Goal: Task Accomplishment & Management: Manage account settings

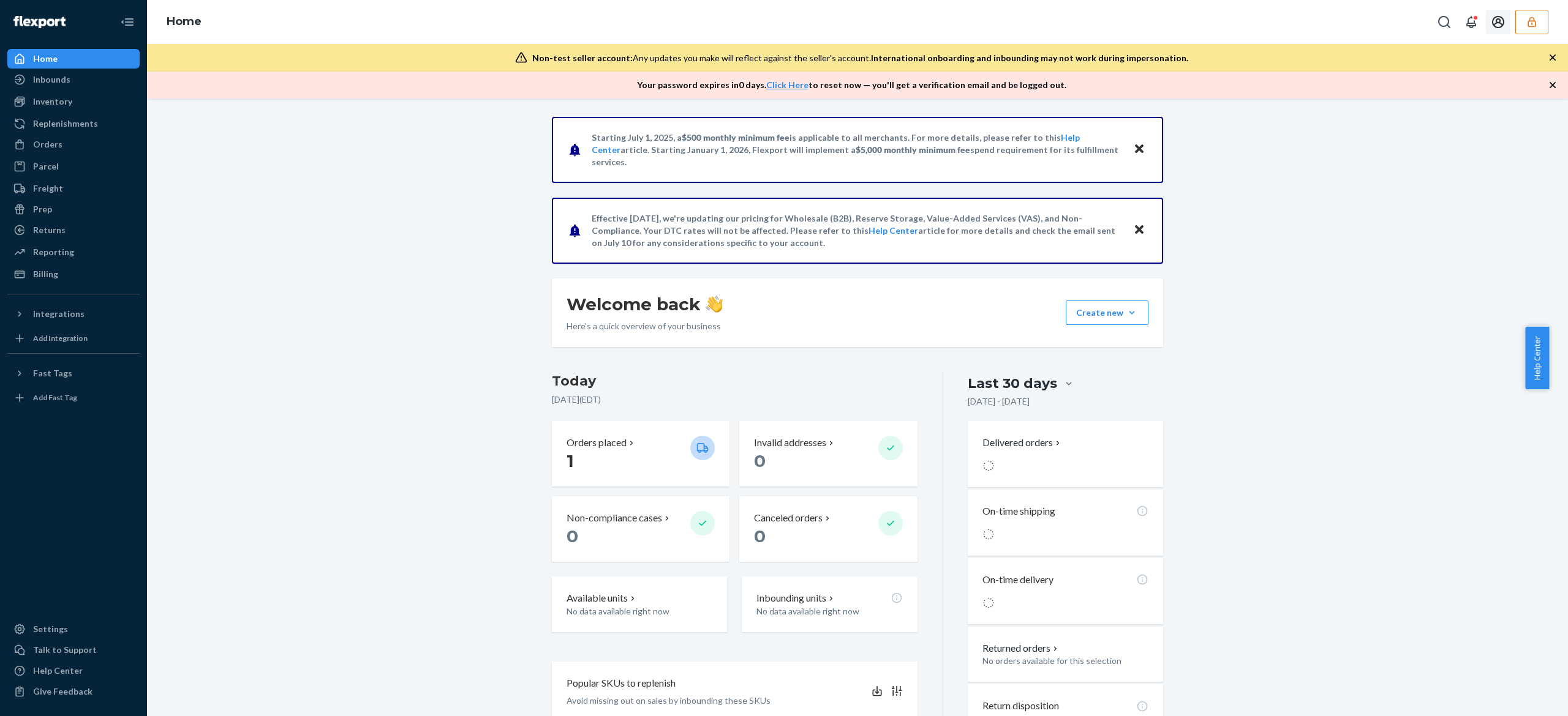
click at [1496, 20] on icon "Open account menu" at bounding box center [1497, 21] width 15 height 15
click at [1461, 88] on div "Log out" at bounding box center [1472, 84] width 92 height 22
